Goal: Find specific page/section

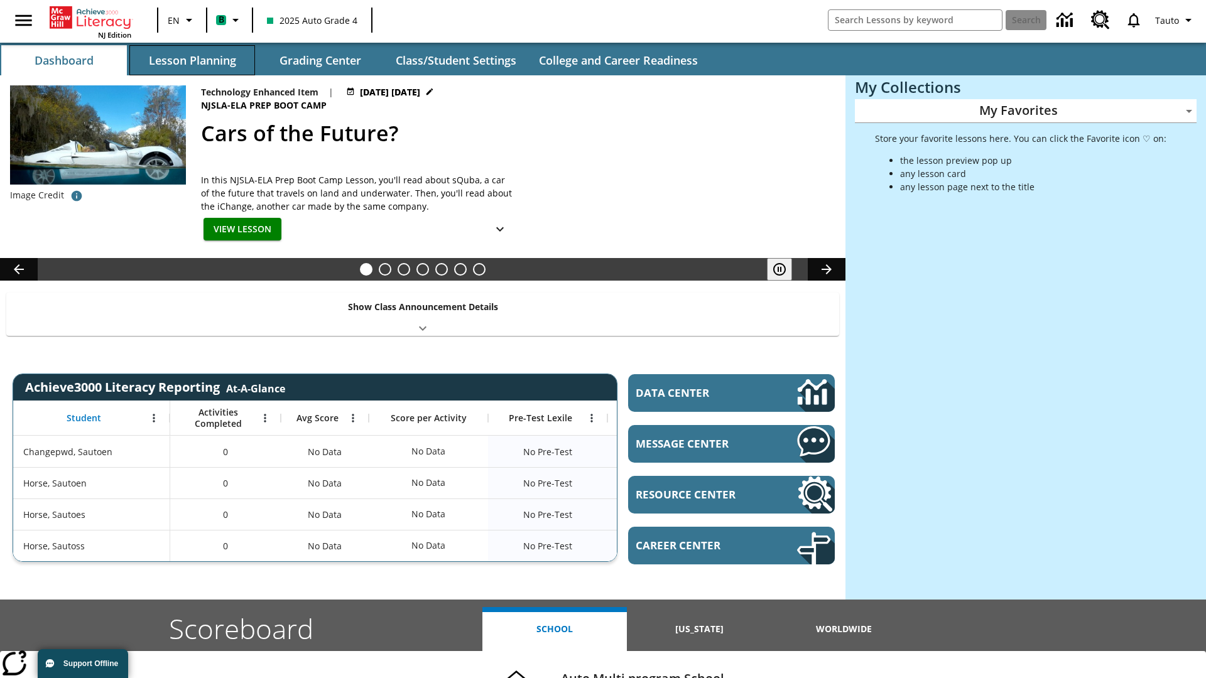
click at [192, 60] on button "Lesson Planning" at bounding box center [192, 60] width 126 height 30
